Goal: Information Seeking & Learning: Learn about a topic

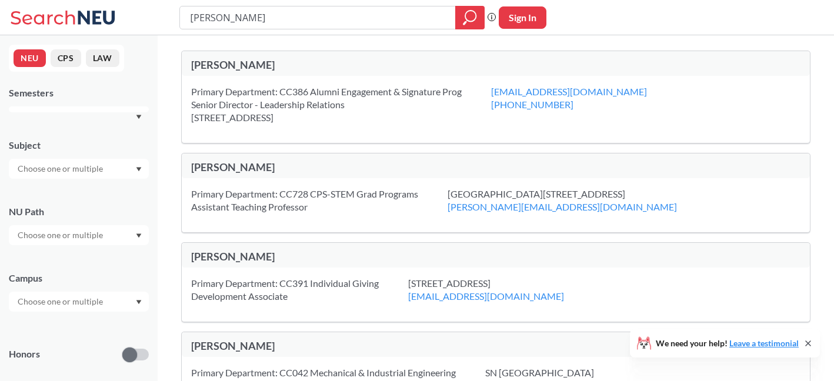
click at [294, 18] on input "[PERSON_NAME]" at bounding box center [318, 18] width 258 height 20
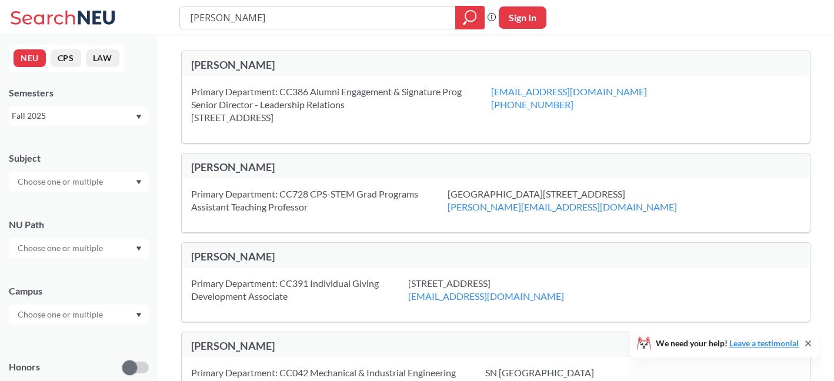
click at [294, 18] on input "[PERSON_NAME]" at bounding box center [318, 18] width 258 height 20
type input "[PERSON_NAME]"
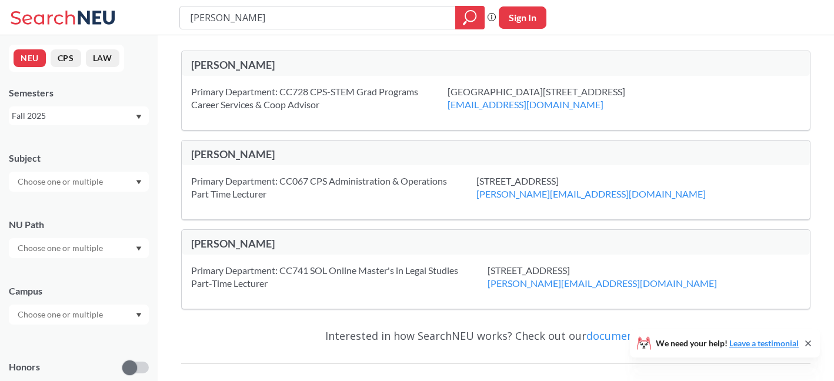
drag, startPoint x: 214, startPoint y: 19, endPoint x: 158, endPoint y: 13, distance: 55.7
click at [158, 16] on div "[PERSON_NAME] Phrase search guarantees the exact search appears in the results.…" at bounding box center [417, 17] width 834 height 35
type input "arabic"
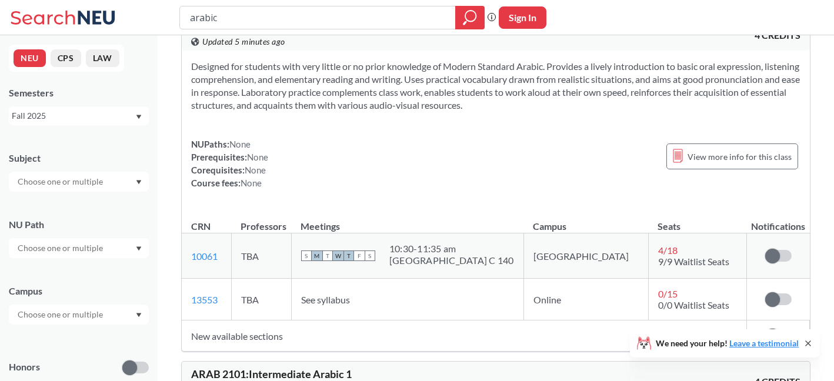
scroll to position [40, 0]
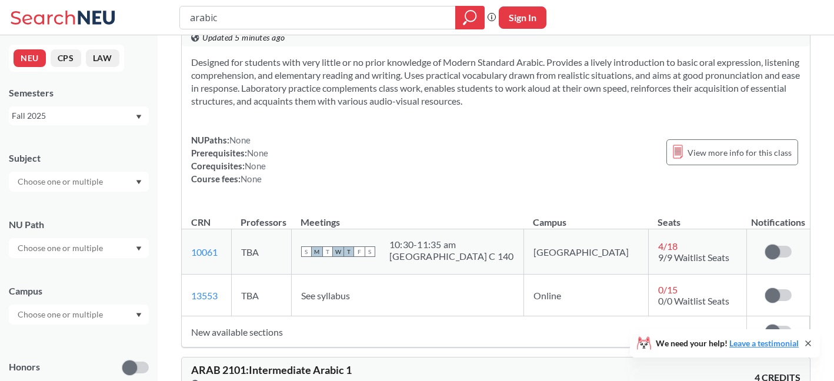
drag, startPoint x: 232, startPoint y: 295, endPoint x: 241, endPoint y: 319, distance: 25.1
click at [240, 318] on table "CRN Professors Meetings Campus Seats Notifications 10061 View this section on B…" at bounding box center [496, 275] width 628 height 143
click at [231, 316] on td "13553 View this section on Banner." at bounding box center [206, 296] width 49 height 42
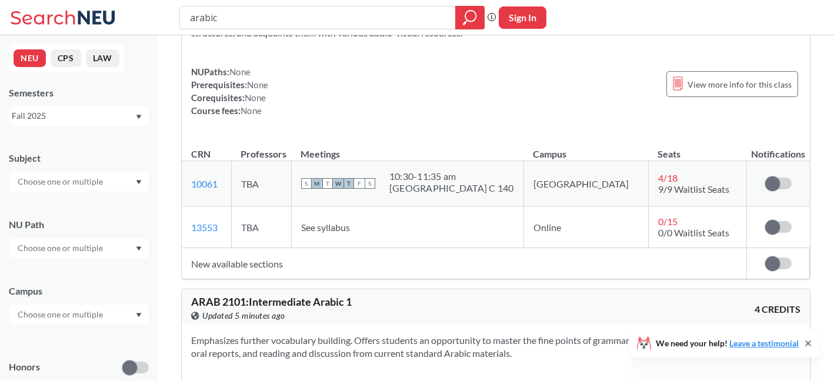
scroll to position [111, 0]
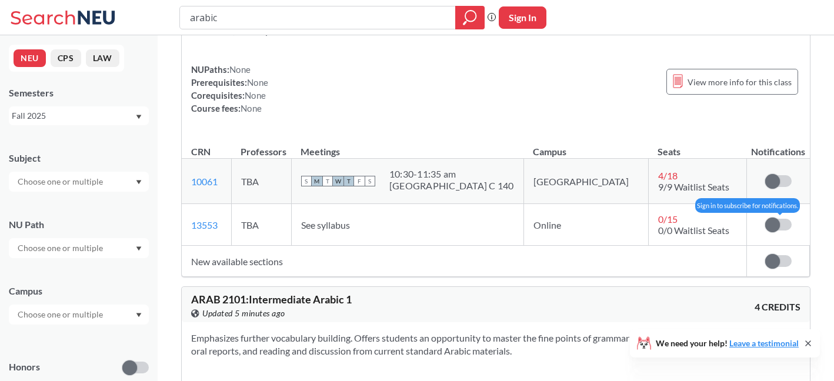
click at [772, 224] on span at bounding box center [773, 225] width 15 height 15
click at [766, 219] on input "checkbox" at bounding box center [766, 219] width 0 height 0
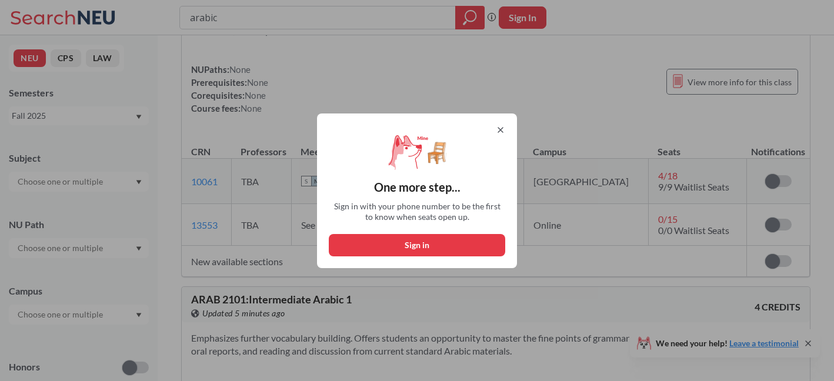
click at [450, 246] on button "Sign in" at bounding box center [417, 245] width 177 height 22
select select "US"
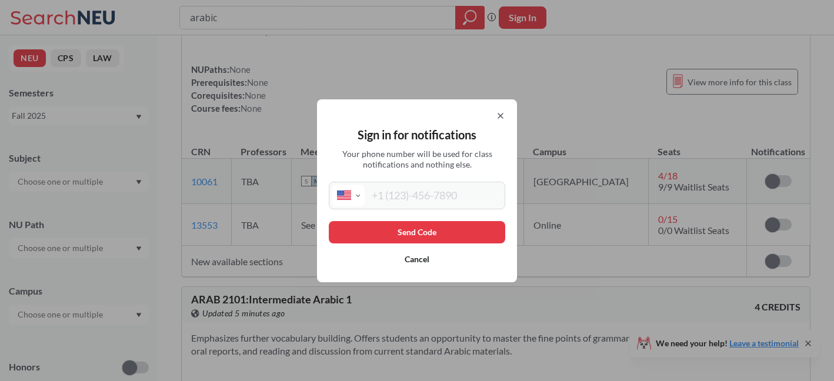
click at [394, 195] on input "tel" at bounding box center [434, 196] width 138 height 22
type input "[PHONE_NUMBER]"
click at [427, 228] on button "Send Code" at bounding box center [417, 232] width 177 height 22
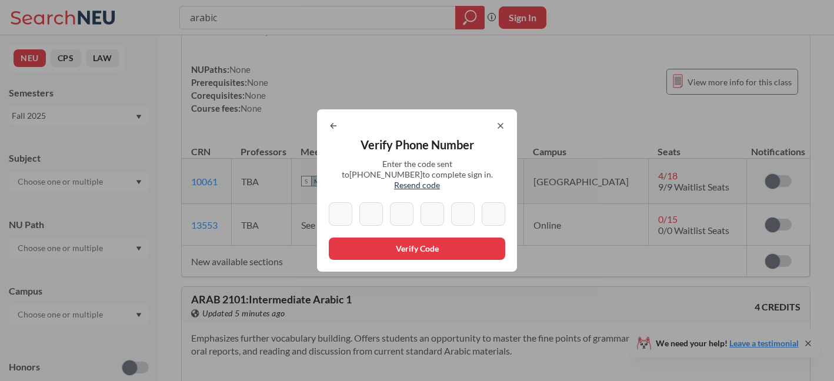
click at [453, 187] on div "Verify Phone Number Enter the code sent to [PHONE_NUMBER] to complete sign in. …" at bounding box center [417, 190] width 200 height 162
click at [440, 183] on span "Resend code" at bounding box center [417, 185] width 46 height 10
click at [329, 214] on input at bounding box center [341, 214] width 24 height 24
type input "3"
type input "2"
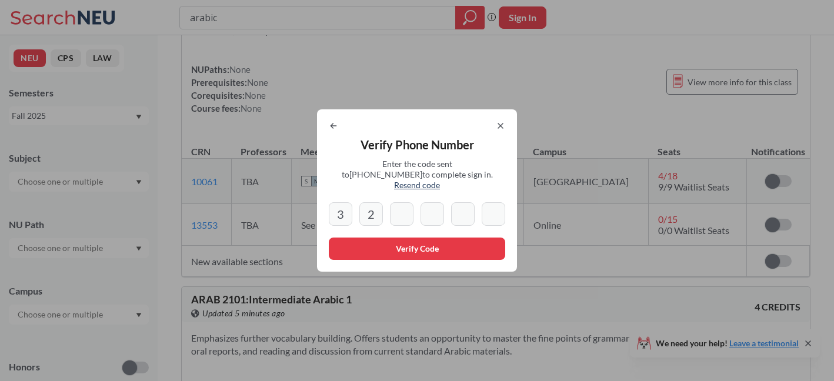
type input "0"
type input "6"
type input "8"
type input "3"
click at [454, 240] on button "Verify Code" at bounding box center [417, 249] width 177 height 22
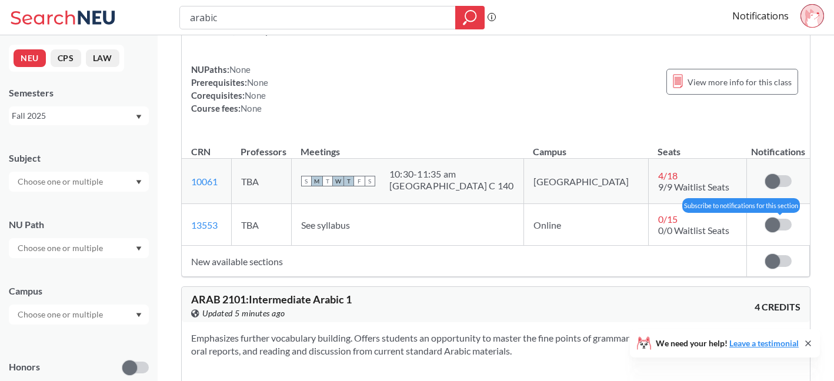
click at [774, 220] on span at bounding box center [773, 225] width 15 height 15
click at [766, 219] on input "checkbox" at bounding box center [766, 219] width 0 height 0
click at [339, 24] on input "arabic" at bounding box center [318, 18] width 258 height 20
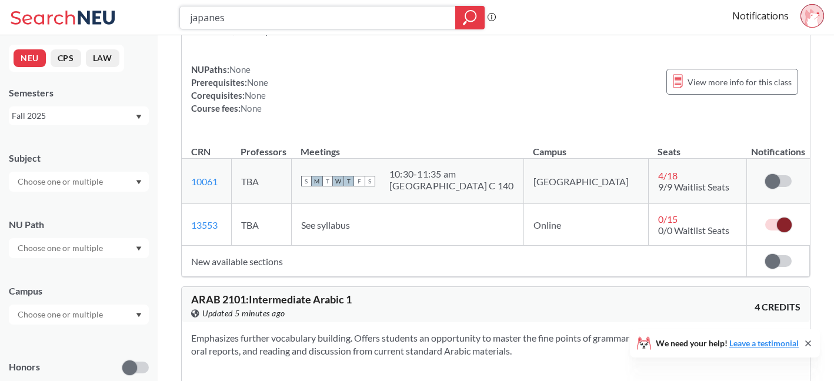
type input "japanese"
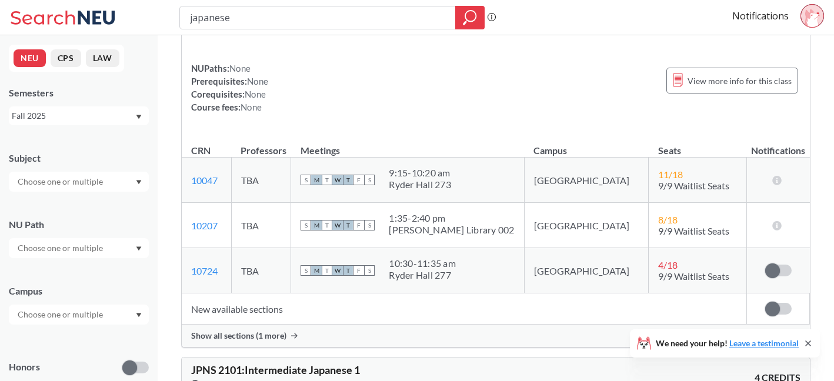
scroll to position [615, 0]
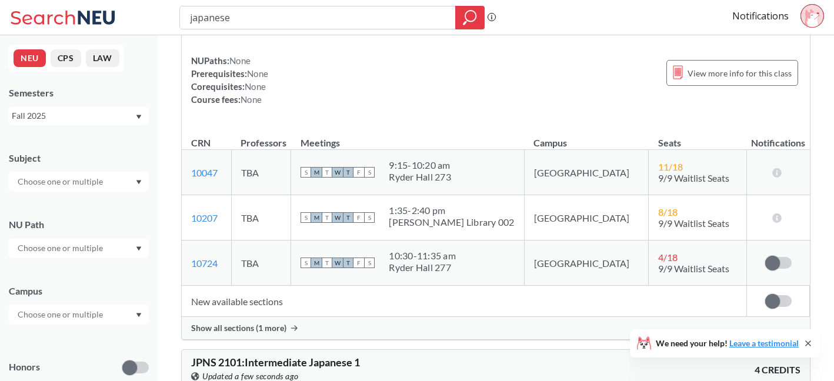
click at [284, 327] on span "Show all sections (1 more)" at bounding box center [238, 328] width 95 height 11
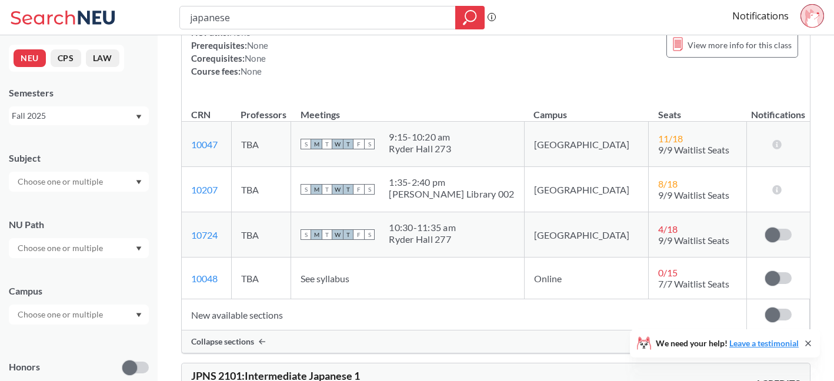
scroll to position [653, 0]
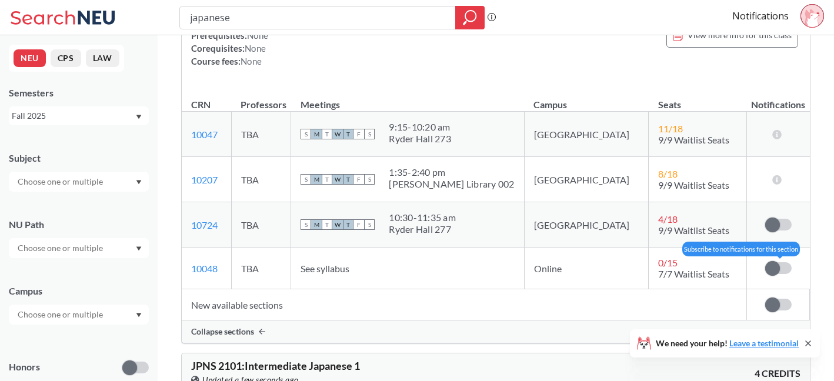
click at [777, 264] on span at bounding box center [773, 268] width 15 height 15
click at [766, 262] on input "checkbox" at bounding box center [766, 262] width 0 height 0
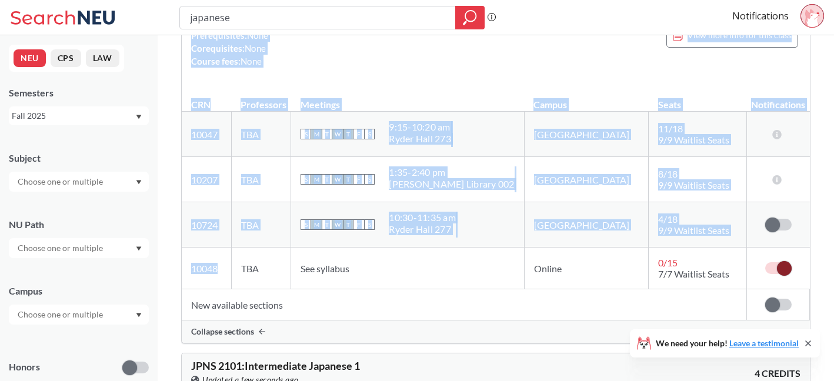
drag, startPoint x: 225, startPoint y: 265, endPoint x: 175, endPoint y: 265, distance: 50.6
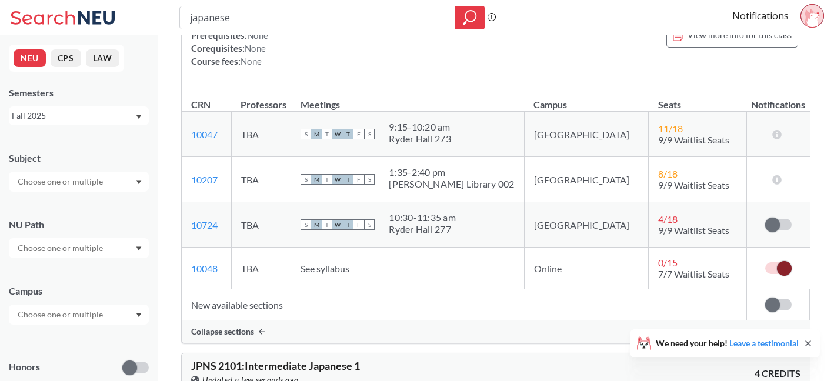
click at [251, 269] on td "TBA" at bounding box center [261, 269] width 60 height 42
drag, startPoint x: 232, startPoint y: 265, endPoint x: 183, endPoint y: 265, distance: 48.8
click at [183, 265] on td "10048 View this section on Banner." at bounding box center [206, 269] width 49 height 42
copy link "10048"
click at [494, 215] on div "S M T W T F S 10:30 - 11:35 am Ryder Hall 277" at bounding box center [408, 225] width 214 height 26
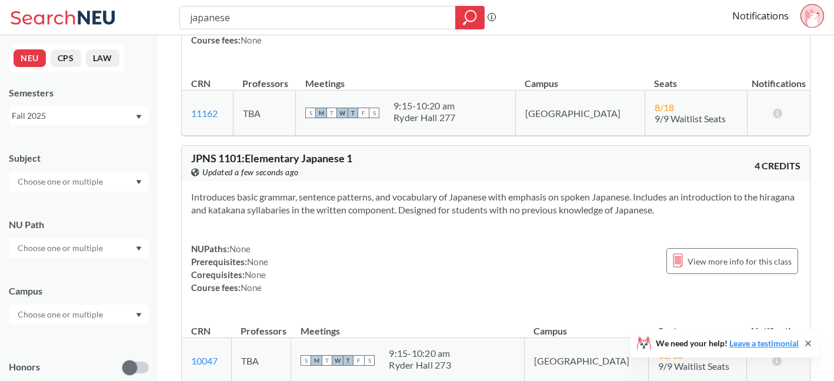
scroll to position [413, 0]
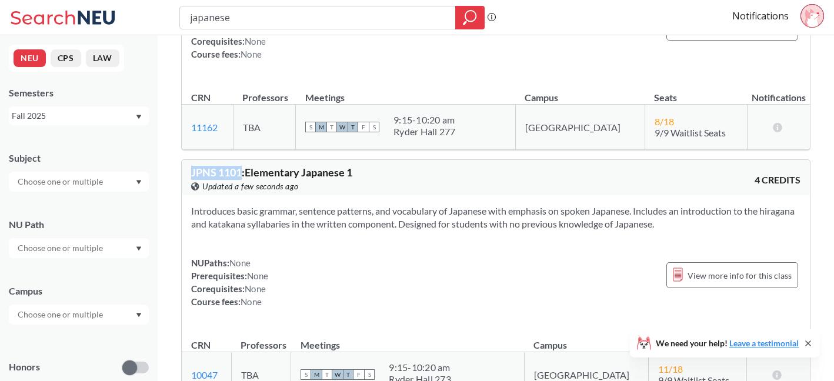
drag, startPoint x: 242, startPoint y: 170, endPoint x: 192, endPoint y: 169, distance: 50.0
click at [192, 169] on span "JPNS 1101 : Elementary Japanese 1" at bounding box center [271, 172] width 161 height 13
copy span "JPNS 1101"
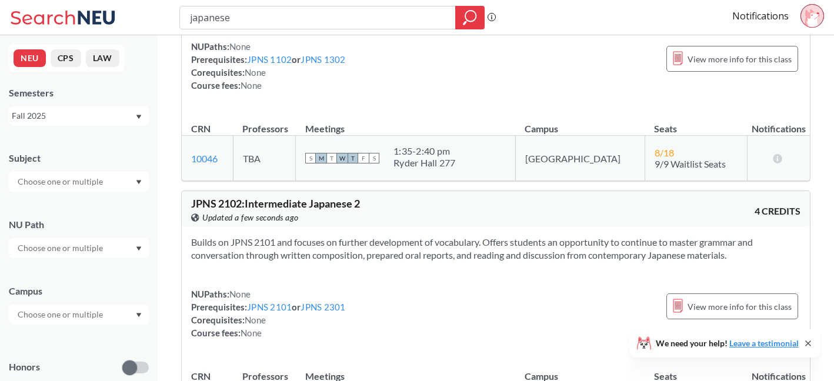
scroll to position [1276, 0]
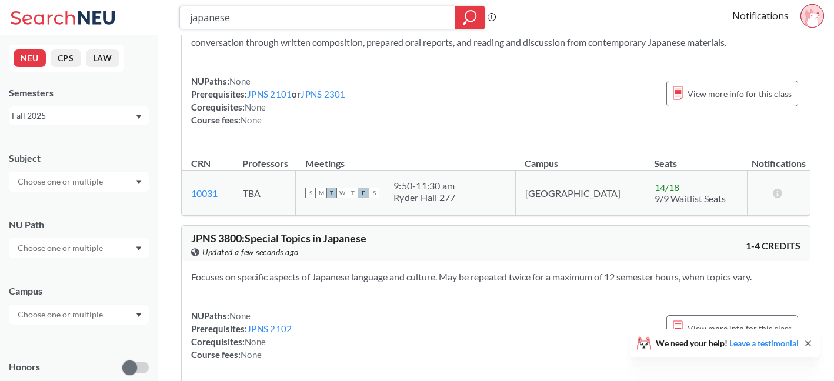
click at [300, 25] on input "japanese" at bounding box center [318, 18] width 258 height 20
type input "languag"
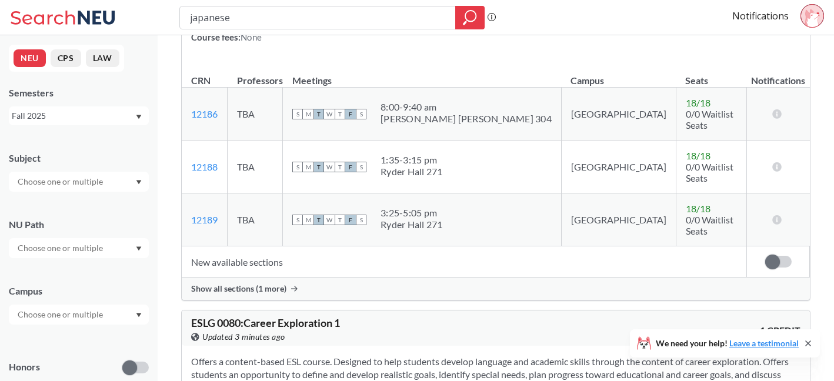
scroll to position [2433, 0]
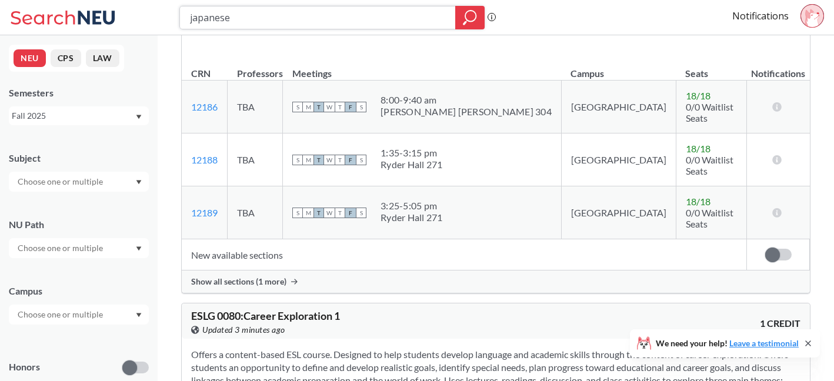
click at [340, 21] on input "japanese" at bounding box center [318, 18] width 258 height 20
type input "american sign language"
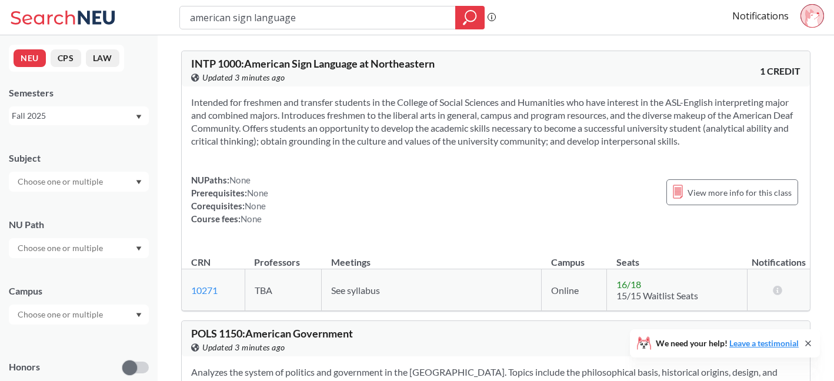
click at [309, 18] on input "american sign language" at bounding box center [318, 18] width 258 height 20
click at [308, 18] on input "american sign language" at bounding box center [318, 18] width 258 height 20
type input "ASL"
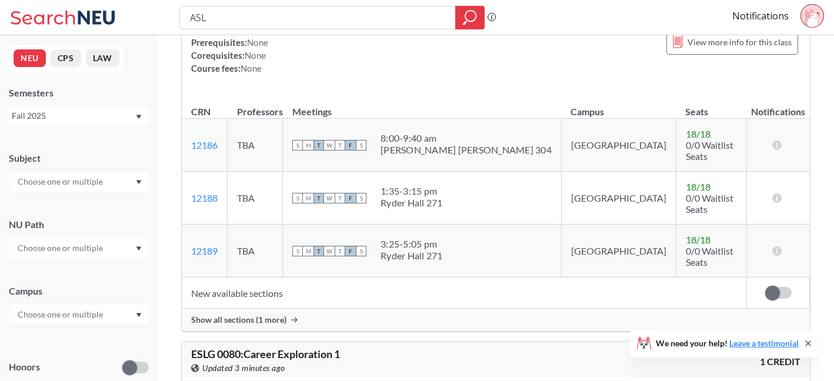
scroll to position [1588, 0]
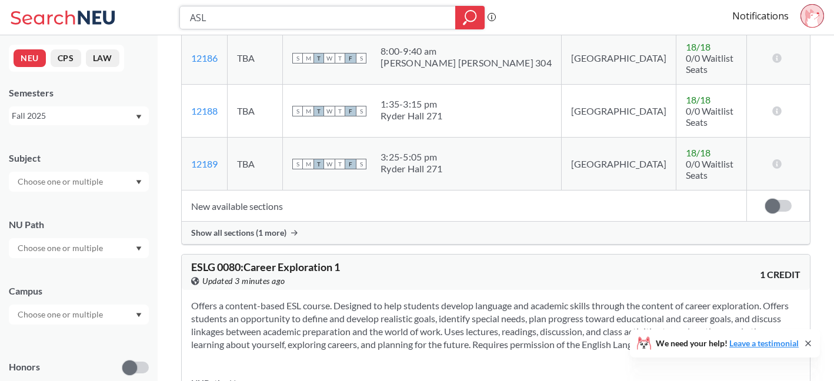
click at [312, 15] on input "ASL" at bounding box center [318, 18] width 258 height 20
type input "german"
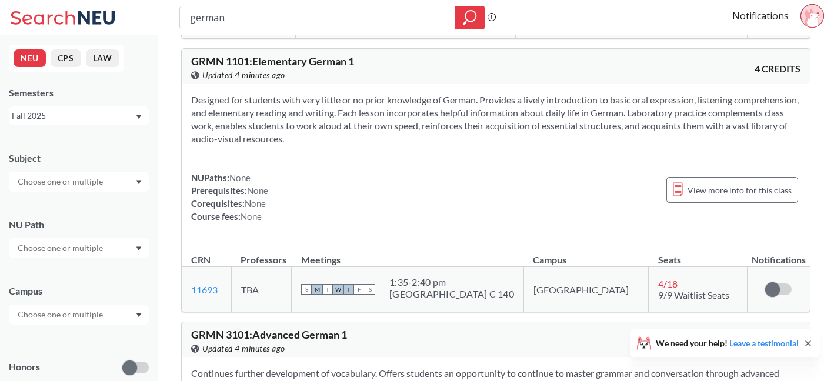
scroll to position [510, 0]
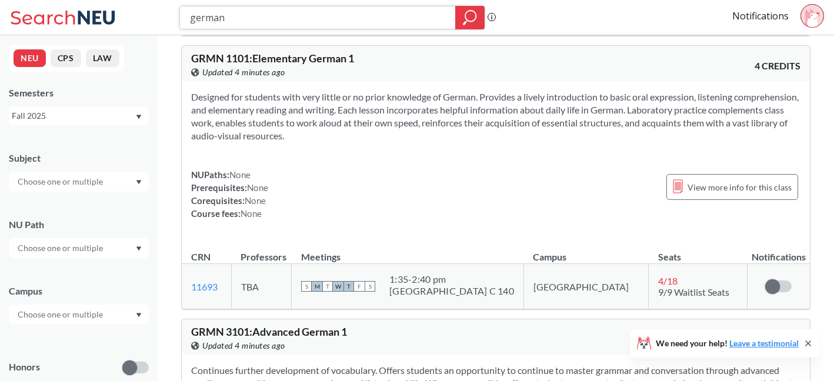
click at [335, 12] on input "german" at bounding box center [318, 18] width 258 height 20
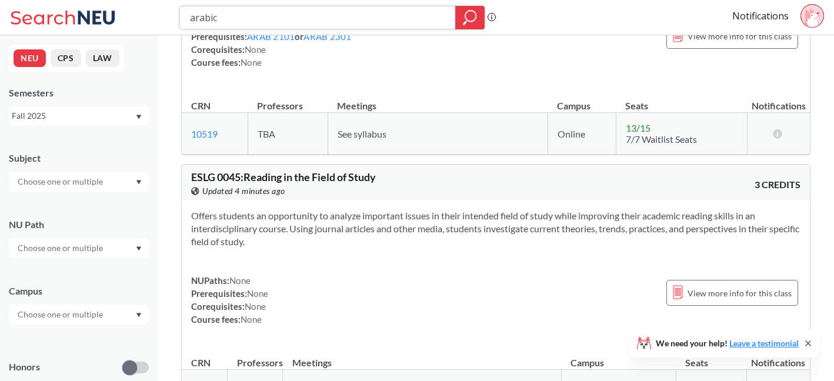
scroll to position [742, 0]
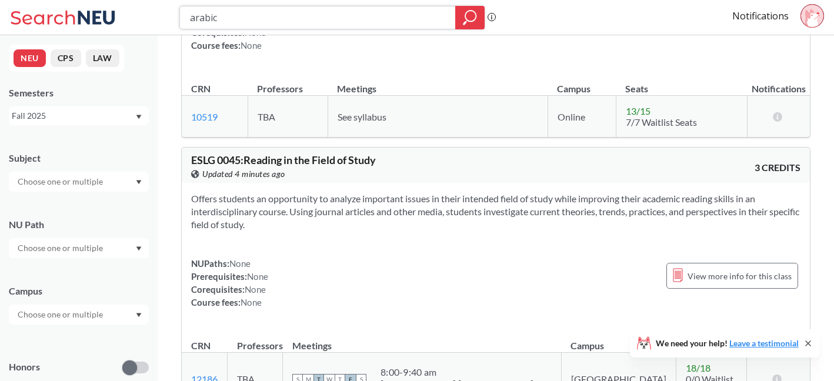
click at [312, 21] on input "arabic" at bounding box center [318, 18] width 258 height 20
type input "[DEMOGRAPHIC_DATA]"
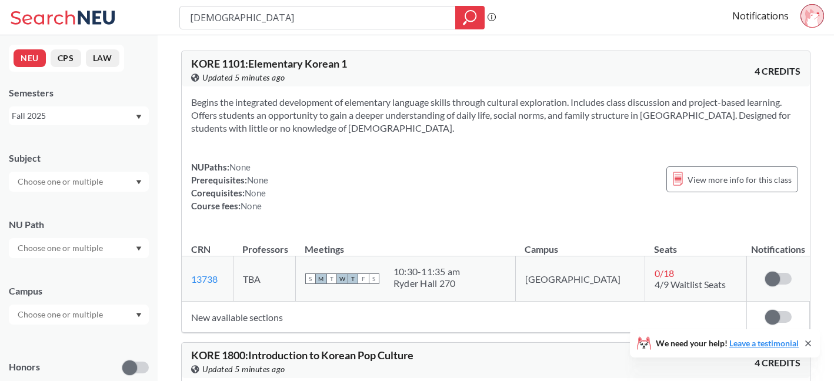
click at [281, 18] on input "[DEMOGRAPHIC_DATA]" at bounding box center [318, 18] width 258 height 20
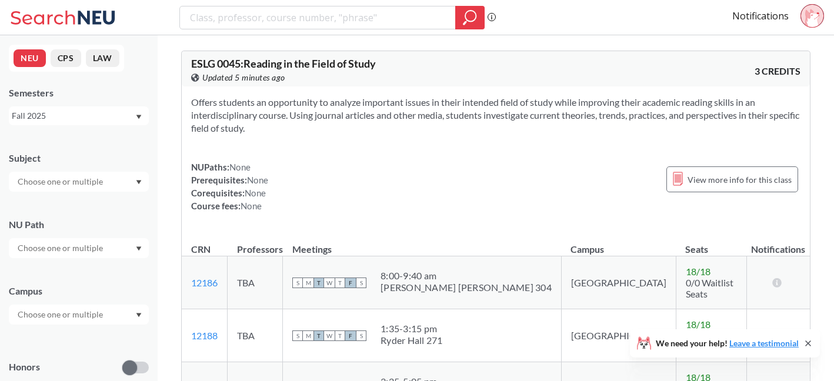
click at [131, 255] on div at bounding box center [79, 248] width 140 height 20
click at [111, 188] on div at bounding box center [79, 182] width 140 height 20
click at [108, 141] on div "Subject CS ( 115 ) Computer Science NRSG ( 76 ) Nursing EECE ( 72 ) Electrical …" at bounding box center [79, 166] width 140 height 52
click at [97, 318] on input "text" at bounding box center [61, 315] width 99 height 14
click at [92, 374] on div "Online ( 683 )" at bounding box center [81, 373] width 133 height 13
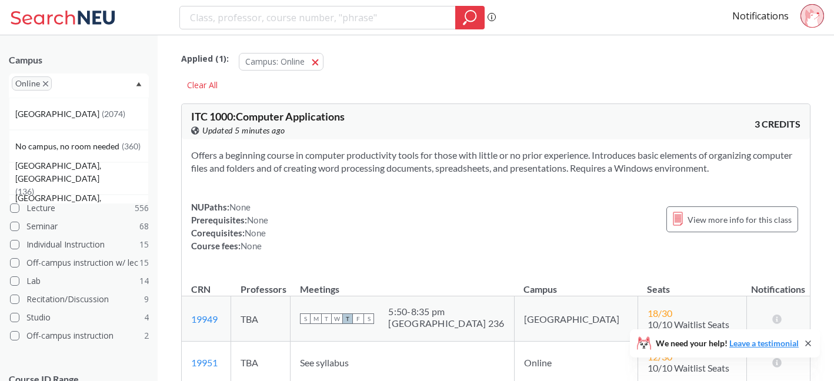
scroll to position [267, 0]
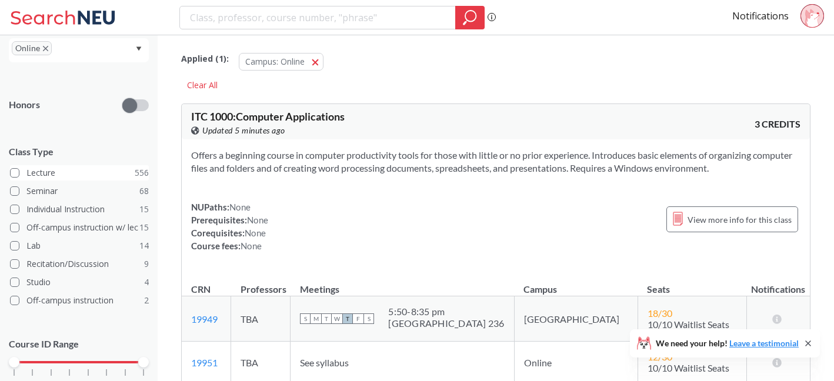
click at [87, 174] on label "Lecture 556" at bounding box center [79, 172] width 139 height 15
click at [36, 174] on input "Lecture 556" at bounding box center [30, 171] width 9 height 9
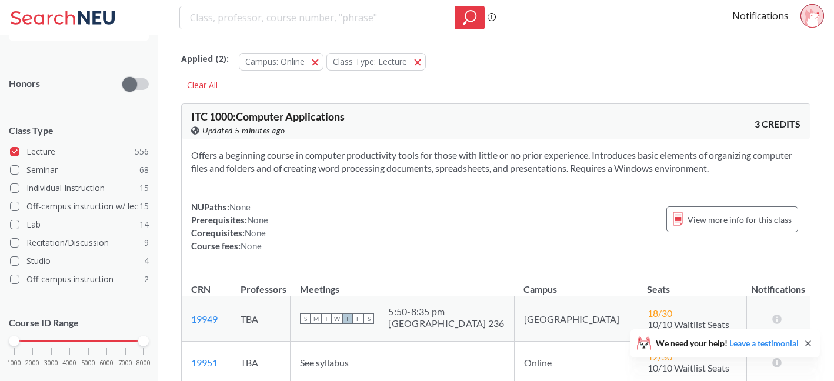
scroll to position [288, 0]
click at [92, 171] on label "Seminar 68" at bounding box center [79, 169] width 139 height 15
click at [36, 171] on input "Seminar 68" at bounding box center [30, 167] width 9 height 9
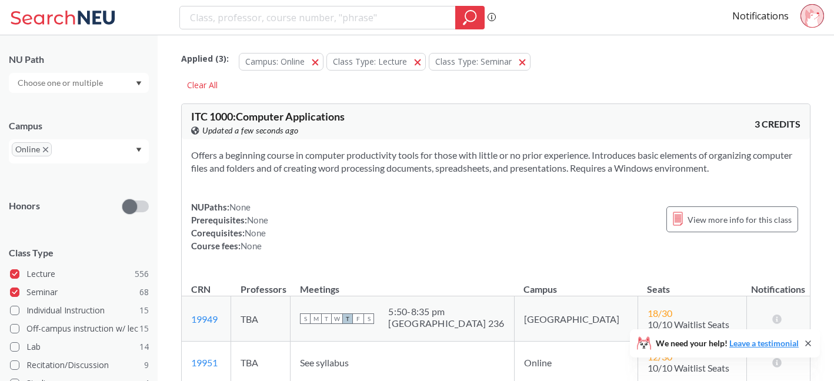
scroll to position [288, 0]
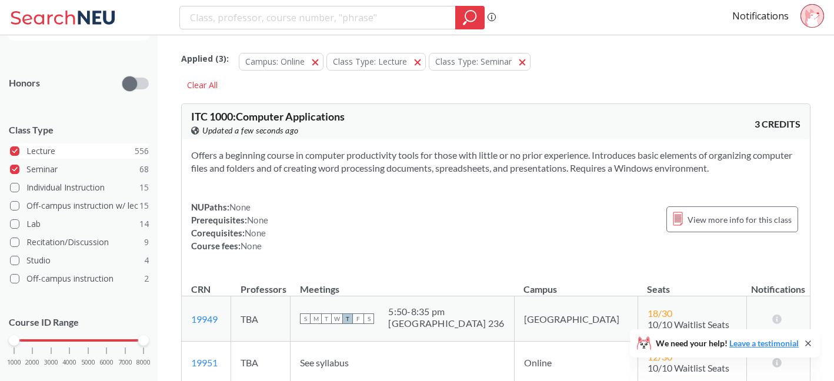
click at [100, 147] on label "Lecture 556" at bounding box center [79, 151] width 139 height 15
click at [36, 147] on input "Lecture 556" at bounding box center [30, 149] width 9 height 9
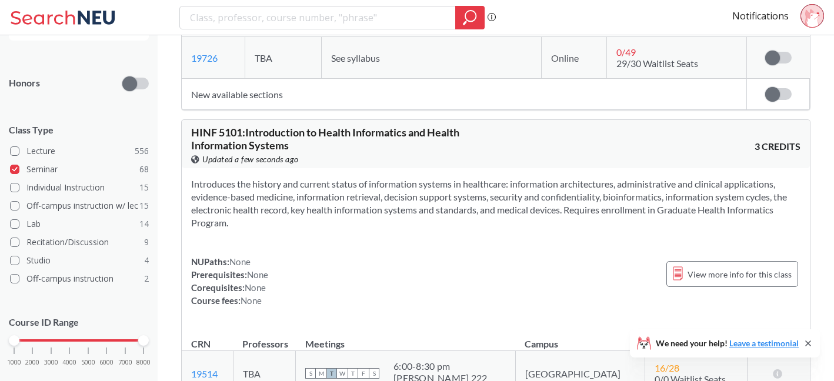
scroll to position [3713, 0]
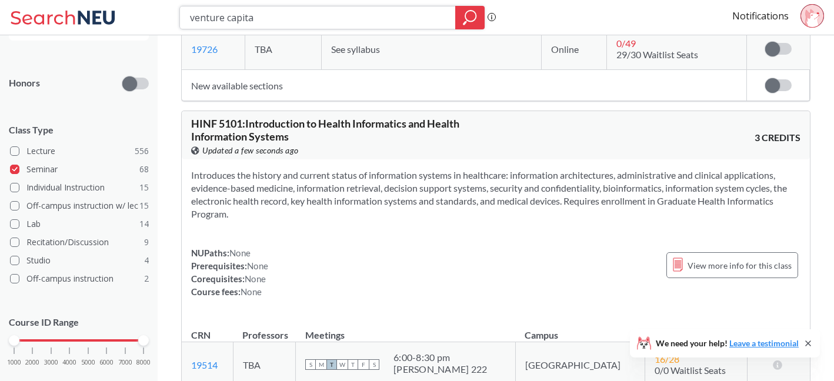
type input "venture capital"
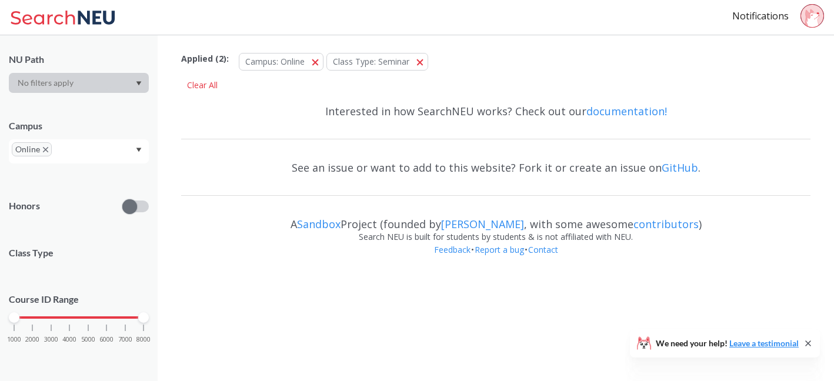
scroll to position [165, 0]
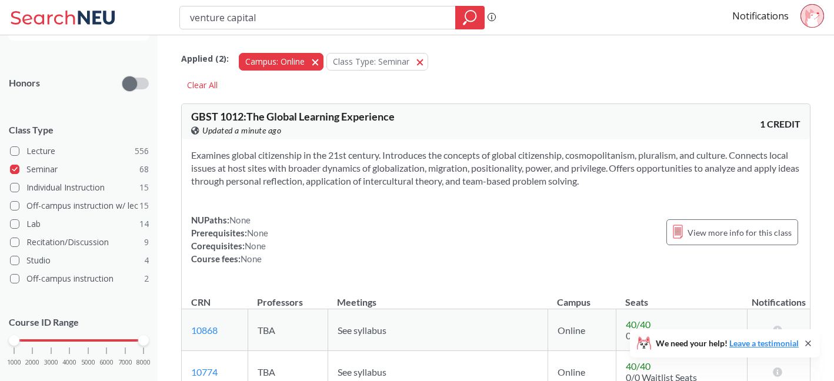
click at [320, 62] on span "button" at bounding box center [320, 61] width 0 height 11
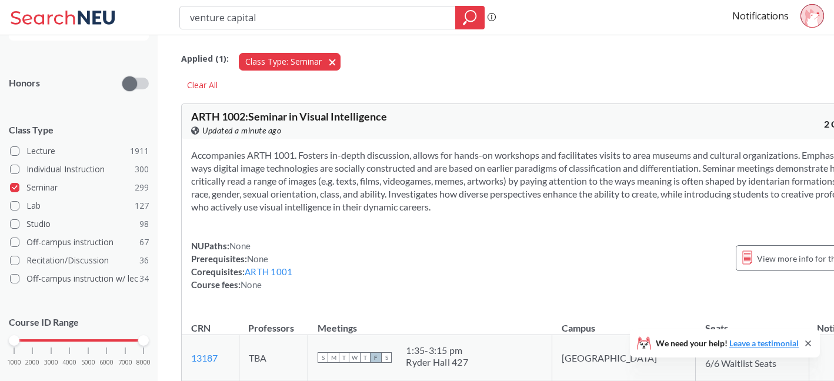
click at [334, 61] on button "Class Type: Seminar Seminar" at bounding box center [290, 62] width 102 height 18
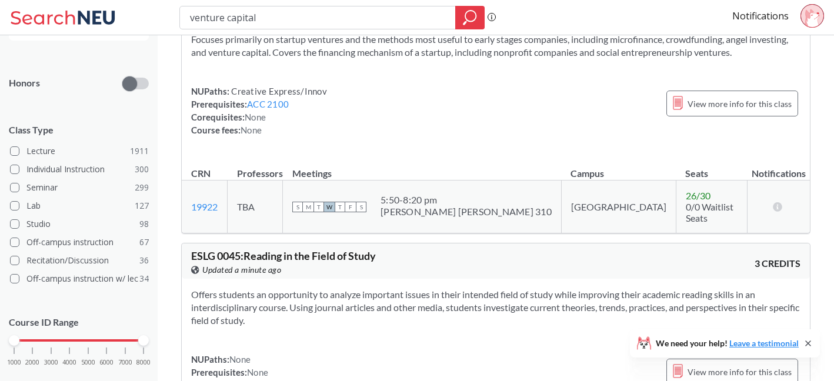
scroll to position [1301, 0]
